Goal: Information Seeking & Learning: Find specific fact

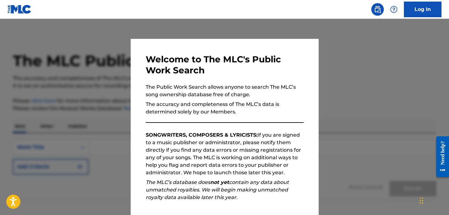
click at [321, 157] on div at bounding box center [224, 126] width 449 height 215
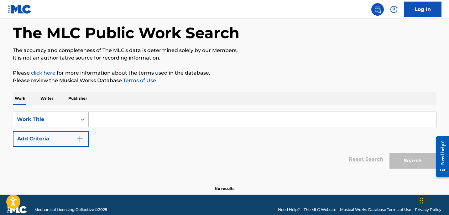
scroll to position [30, 0]
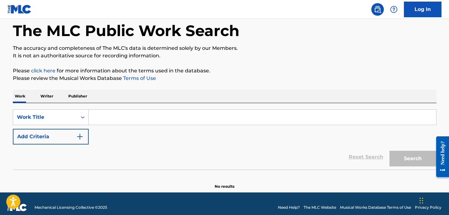
click at [108, 119] on input "Search Form" at bounding box center [263, 117] width 348 height 15
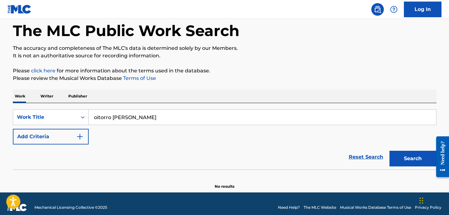
click at [81, 134] on img "Search Form" at bounding box center [80, 137] width 8 height 8
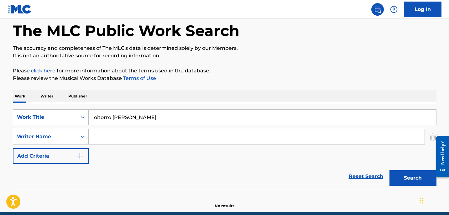
click at [96, 117] on input "oitorro [PERSON_NAME]" at bounding box center [263, 117] width 348 height 15
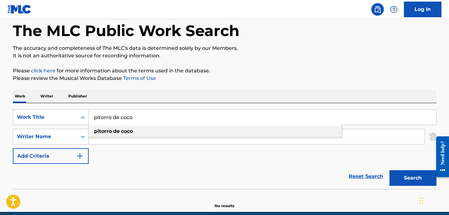
type input "pitorro de coco"
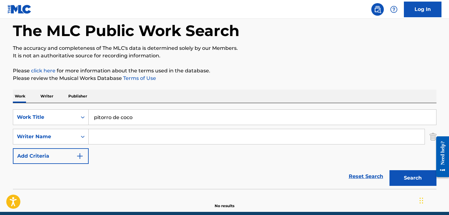
click at [110, 140] on input "Search Form" at bounding box center [257, 136] width 336 height 15
click at [97, 136] on input "[PERSON_NAME]" at bounding box center [257, 136] width 336 height 15
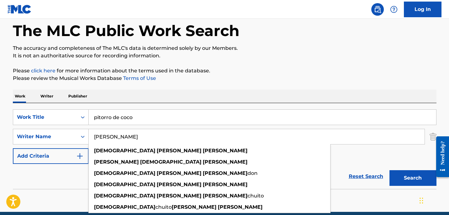
type input "[PERSON_NAME]"
click at [193, 101] on div "Work Writer Publisher" at bounding box center [225, 96] width 424 height 13
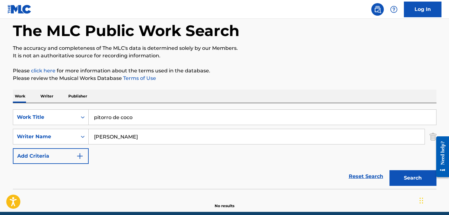
click at [395, 181] on button "Search" at bounding box center [413, 178] width 47 height 16
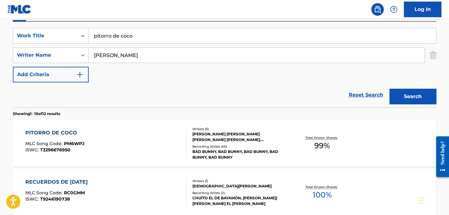
scroll to position [131, 0]
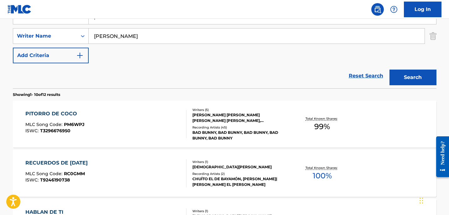
click at [129, 121] on div "PITORRO [PERSON_NAME] MLC Song Code : PM6WPJ ISWC : T3296676950" at bounding box center [105, 124] width 161 height 28
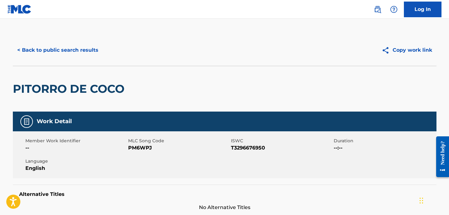
click at [96, 51] on button "< Back to public search results" at bounding box center [58, 50] width 90 height 16
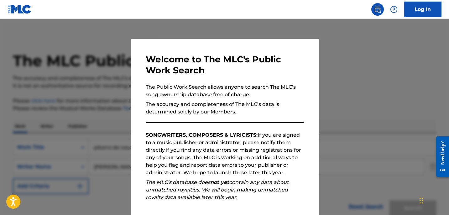
scroll to position [131, 0]
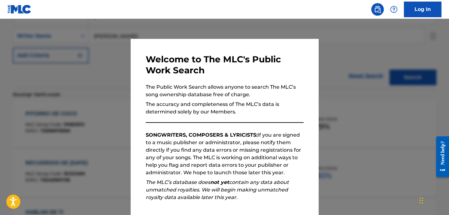
click at [108, 62] on div at bounding box center [224, 126] width 449 height 215
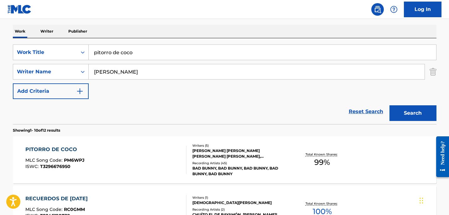
scroll to position [39, 0]
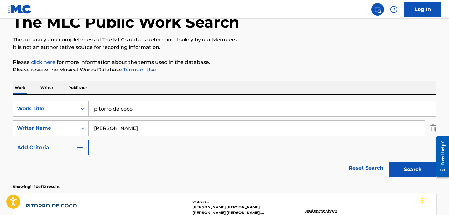
click at [122, 106] on input "pitorro de coco" at bounding box center [263, 108] width 348 height 15
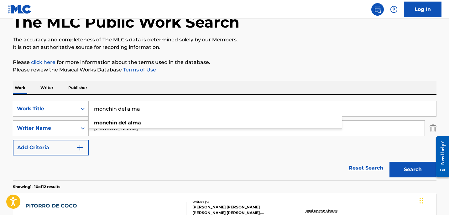
type input "monchin del alma"
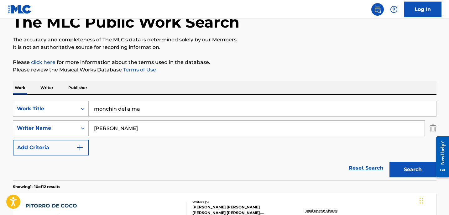
click at [398, 166] on button "Search" at bounding box center [413, 170] width 47 height 16
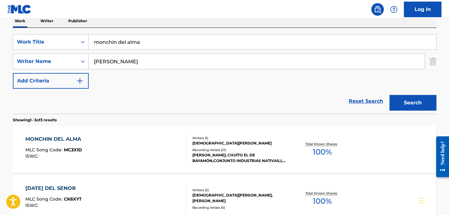
scroll to position [119, 0]
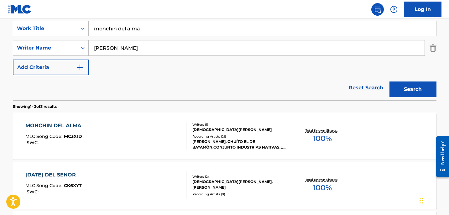
click at [127, 135] on div "MONCHIN DEL ALMA MLC Song Code : MC3X1D ISWC :" at bounding box center [105, 136] width 161 height 28
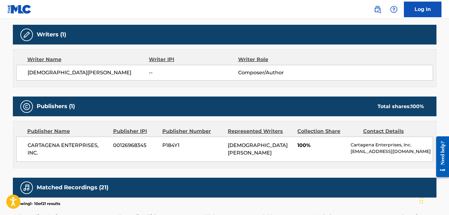
scroll to position [199, 0]
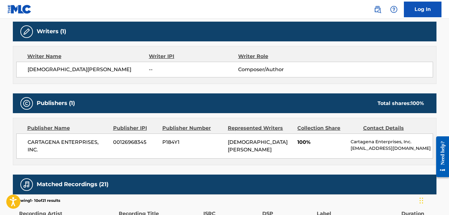
click at [236, 159] on div "Publisher Name Publisher IPI Publisher Number Represented Writers Collection Sh…" at bounding box center [224, 141] width 423 height 47
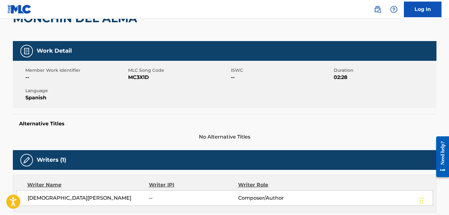
scroll to position [0, 0]
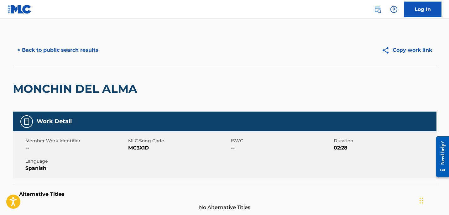
click at [48, 51] on button "< Back to public search results" at bounding box center [58, 50] width 90 height 16
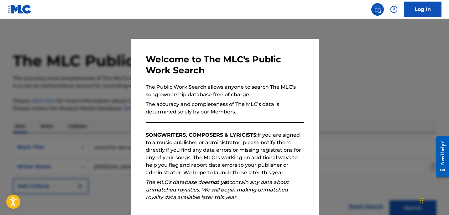
scroll to position [119, 0]
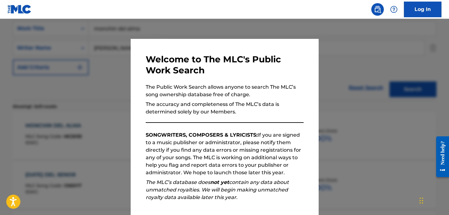
click at [104, 57] on div at bounding box center [224, 126] width 449 height 215
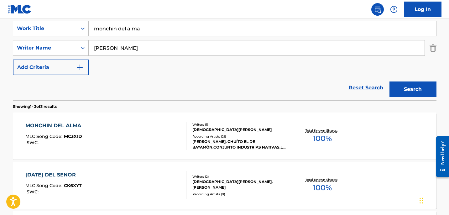
click at [126, 49] on input "[PERSON_NAME]" at bounding box center [257, 47] width 336 height 15
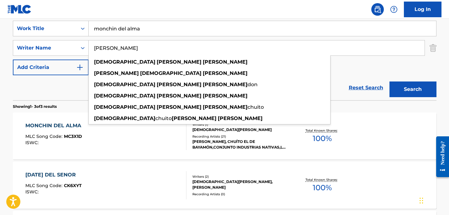
click at [141, 30] on input "monchin del alma" at bounding box center [263, 28] width 348 height 15
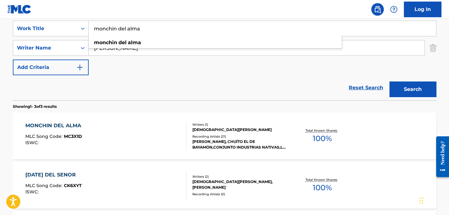
click at [141, 30] on input "monchin del alma" at bounding box center [263, 28] width 348 height 15
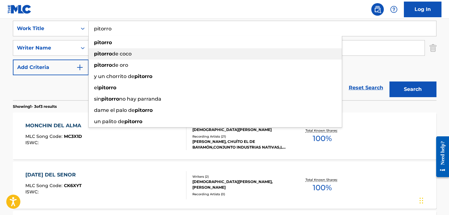
click at [154, 52] on div "pitorro [PERSON_NAME]" at bounding box center [215, 53] width 253 height 11
type input "pitorro de coco"
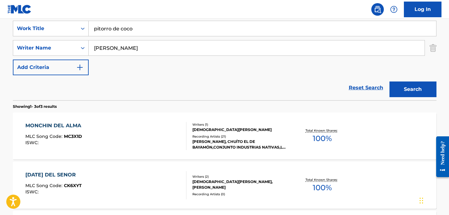
click at [400, 89] on button "Search" at bounding box center [413, 89] width 47 height 16
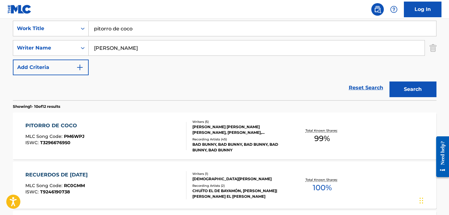
click at [90, 132] on div "PITORRO [PERSON_NAME] MLC Song Code : PM6WPJ ISWC : T3296676950" at bounding box center [105, 136] width 161 height 28
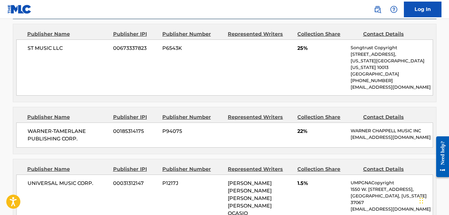
scroll to position [326, 0]
